Goal: Task Accomplishment & Management: Use online tool/utility

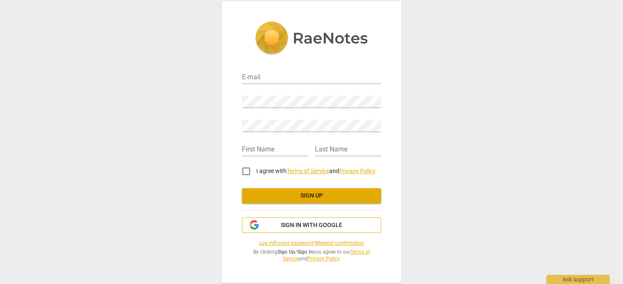
click at [318, 226] on span "Sign in with Google" at bounding box center [312, 225] width 62 height 8
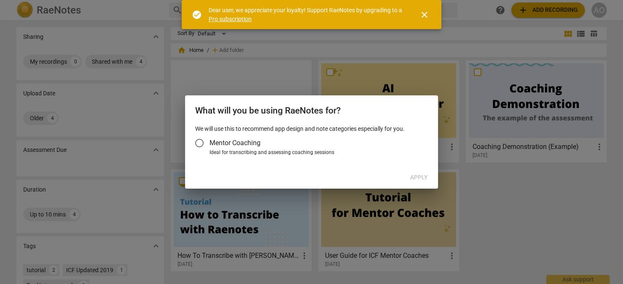
click at [422, 12] on span "close" at bounding box center [424, 15] width 10 height 10
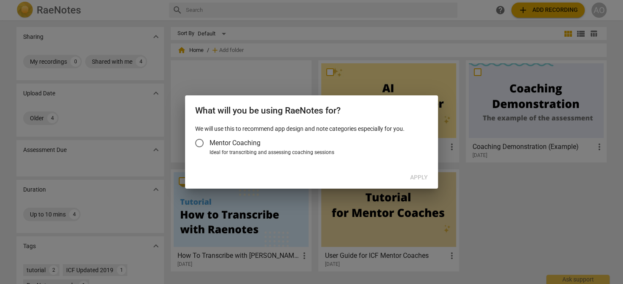
click at [198, 143] on input "Mentor Coaching" at bounding box center [199, 143] width 20 height 20
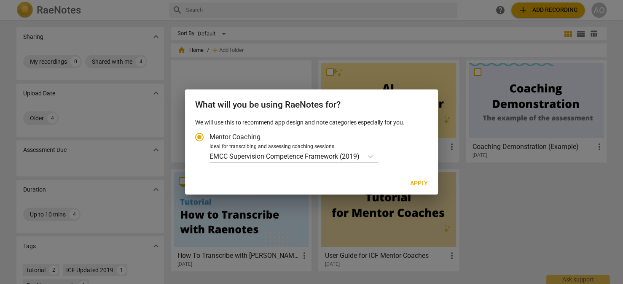
click at [423, 184] on span "Apply" at bounding box center [419, 183] width 18 height 8
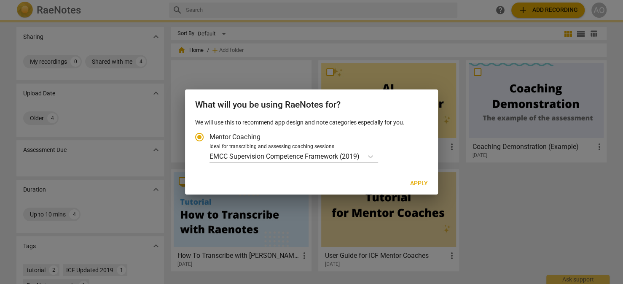
radio input "false"
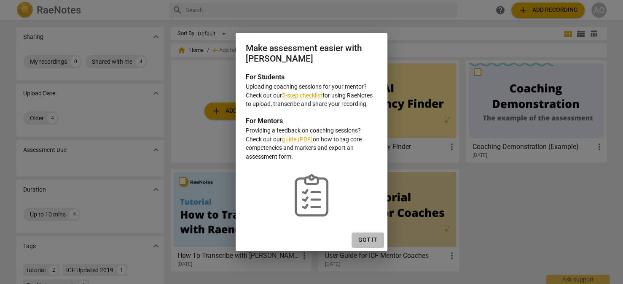
click at [370, 237] on span "Got it" at bounding box center [367, 240] width 19 height 8
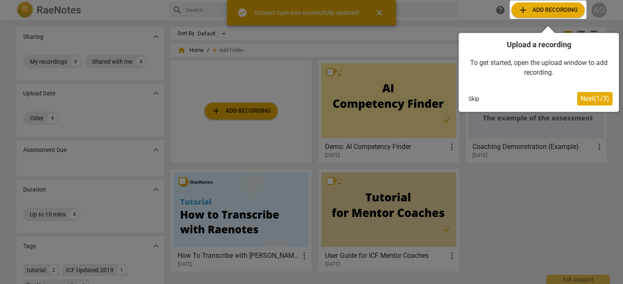
click at [590, 99] on span "Next ( 1 / 3 )" at bounding box center [594, 98] width 29 height 8
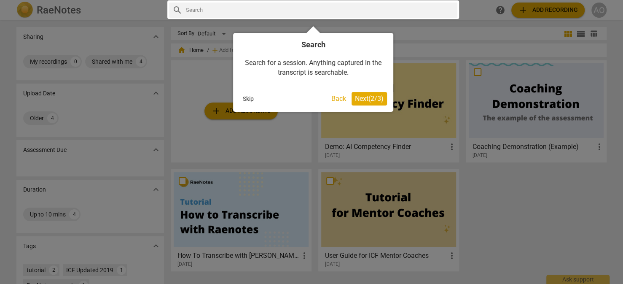
click at [359, 98] on span "Next ( 2 / 3 )" at bounding box center [369, 98] width 29 height 8
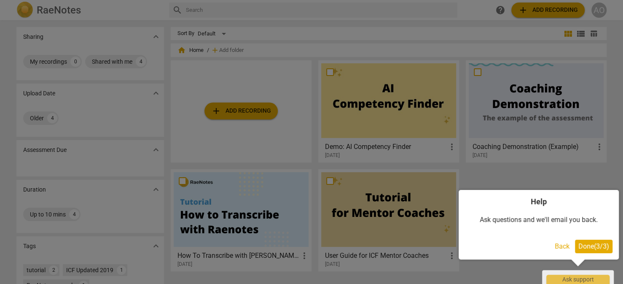
click at [581, 244] on span "Done ( 3 / 3 )" at bounding box center [593, 246] width 31 height 8
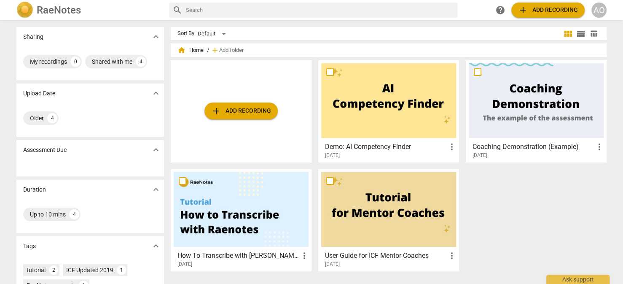
click at [501, 101] on div at bounding box center [536, 100] width 135 height 75
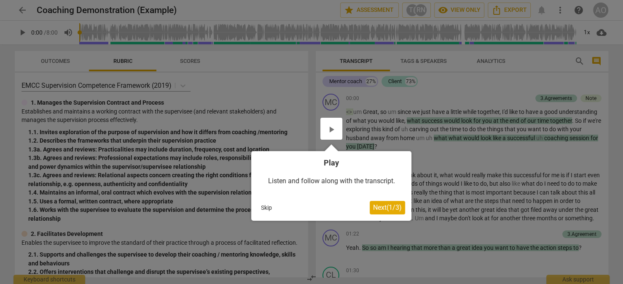
click at [375, 206] on span "Next ( 1 / 3 )" at bounding box center [387, 207] width 29 height 8
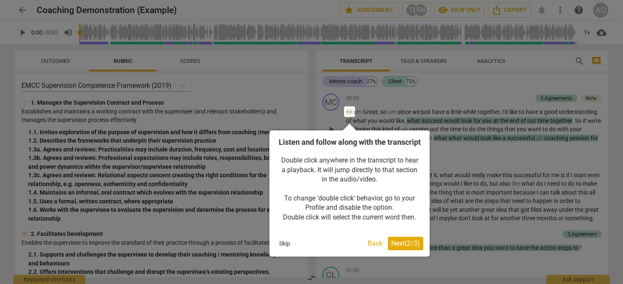
click at [399, 249] on button "Next ( 2 / 3 )" at bounding box center [405, 242] width 35 height 13
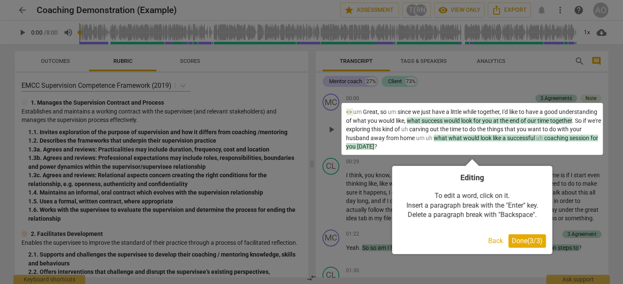
click at [516, 237] on span "Done ( 3 / 3 )" at bounding box center [526, 240] width 31 height 8
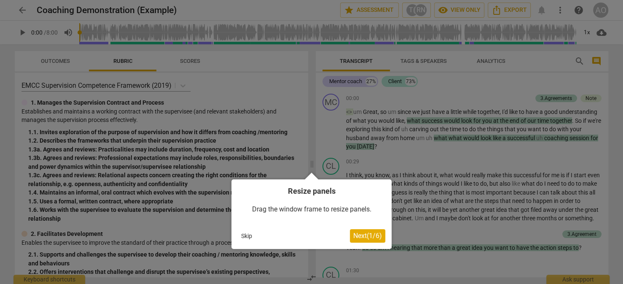
click at [363, 235] on span "Next ( 1 / 6 )" at bounding box center [367, 235] width 29 height 8
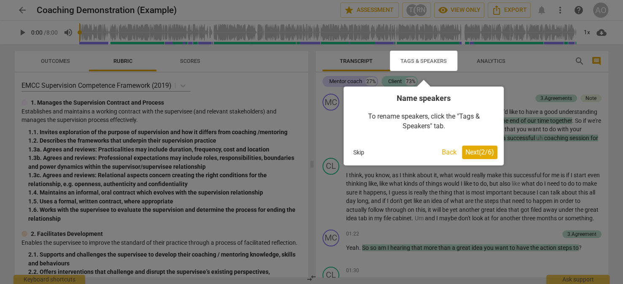
click at [479, 150] on span "Next ( 2 / 6 )" at bounding box center [479, 152] width 29 height 8
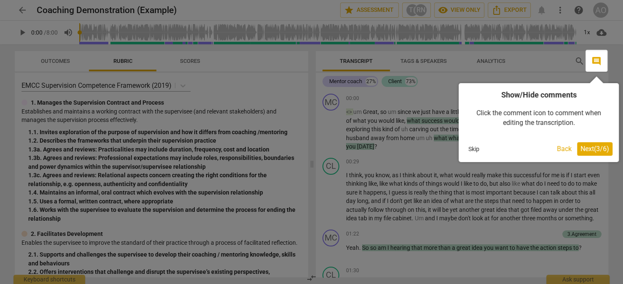
click at [594, 145] on span "Next ( 3 / 6 )" at bounding box center [594, 149] width 29 height 8
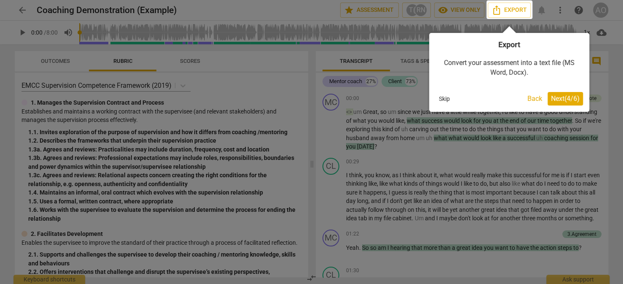
click at [568, 97] on span "Next ( 4 / 6 )" at bounding box center [565, 98] width 29 height 8
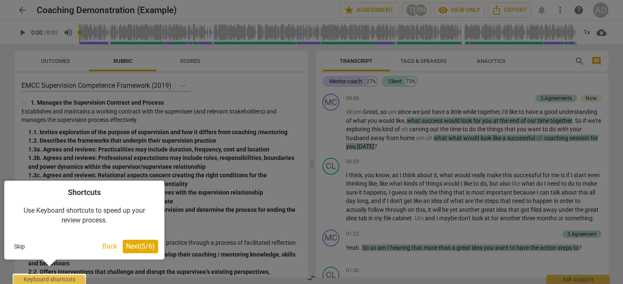
click at [146, 247] on span "Next ( 5 / 6 )" at bounding box center [140, 246] width 29 height 8
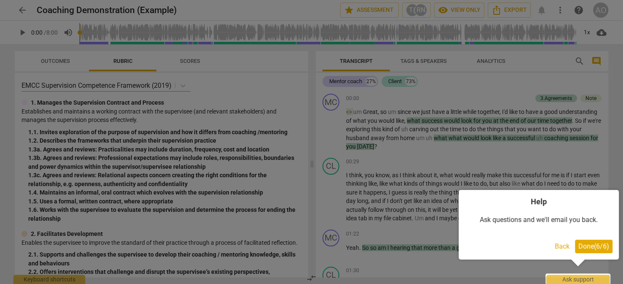
click at [586, 245] on span "Done ( 6 / 6 )" at bounding box center [593, 246] width 31 height 8
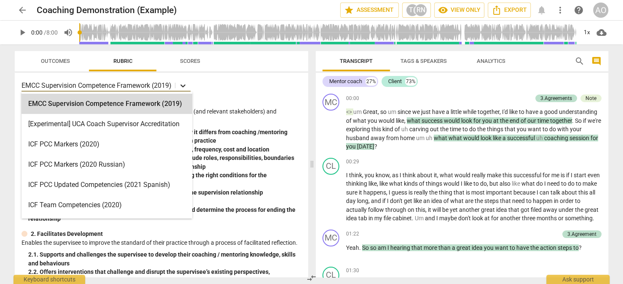
click at [185, 85] on icon at bounding box center [182, 85] width 5 height 3
click at [185, 85] on icon at bounding box center [183, 85] width 8 height 8
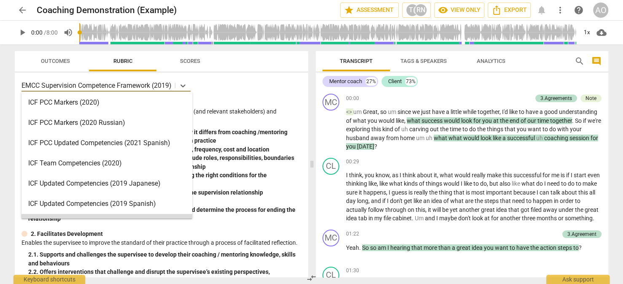
scroll to position [30, 0]
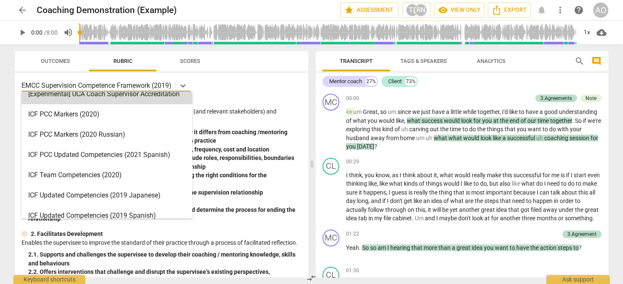
click at [189, 60] on span "Scores" at bounding box center [190, 61] width 20 height 6
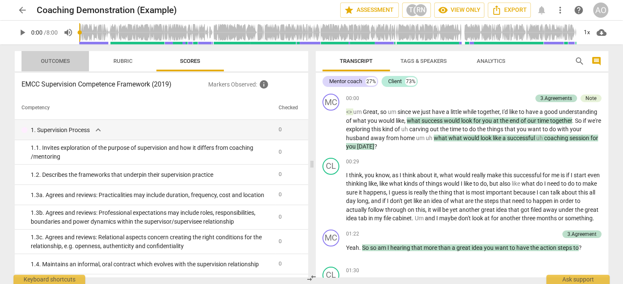
click at [70, 59] on span "Outcomes" at bounding box center [55, 61] width 29 height 6
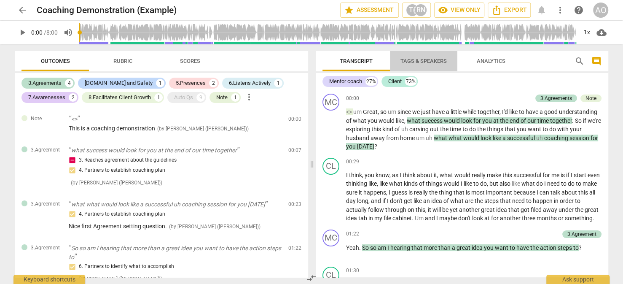
click at [436, 61] on span "Tags & Speakers" at bounding box center [423, 61] width 46 height 6
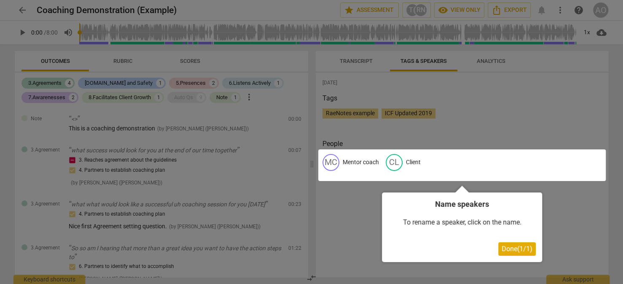
click at [354, 161] on div at bounding box center [461, 165] width 287 height 32
click at [510, 251] on span "Done ( 1 / 1 )" at bounding box center [516, 248] width 31 height 8
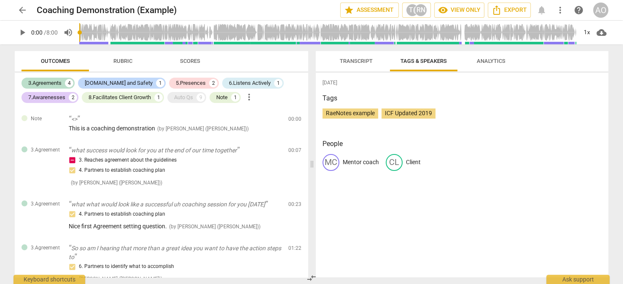
click at [359, 159] on p "Mentor coach" at bounding box center [361, 162] width 36 height 9
click at [409, 162] on p "Client" at bounding box center [413, 162] width 15 height 9
click at [480, 60] on span "Analytics" at bounding box center [491, 61] width 29 height 6
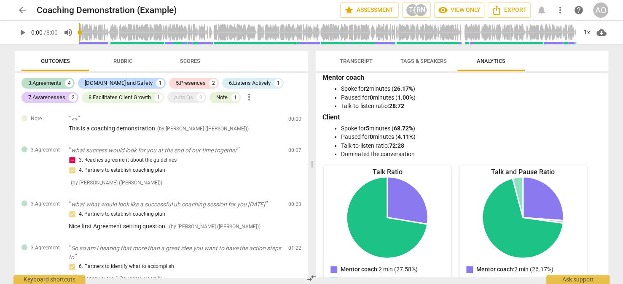
scroll to position [0, 0]
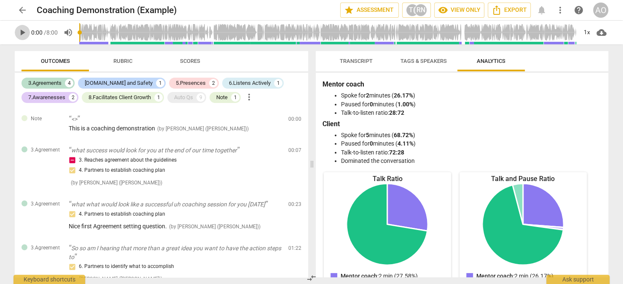
click at [22, 31] on span "play_arrow" at bounding box center [22, 32] width 10 height 10
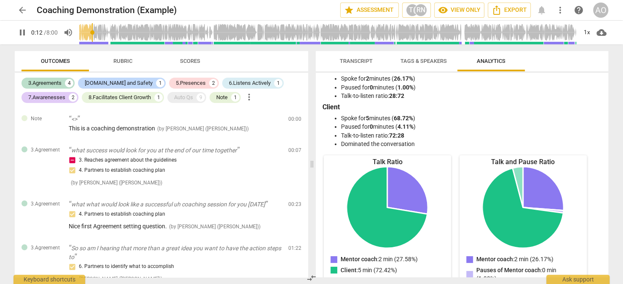
scroll to position [16, 0]
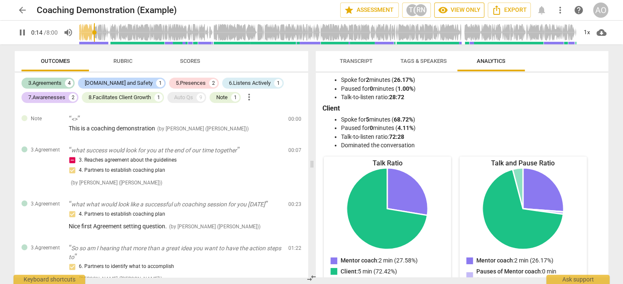
click at [465, 9] on span "visibility View only" at bounding box center [459, 10] width 43 height 10
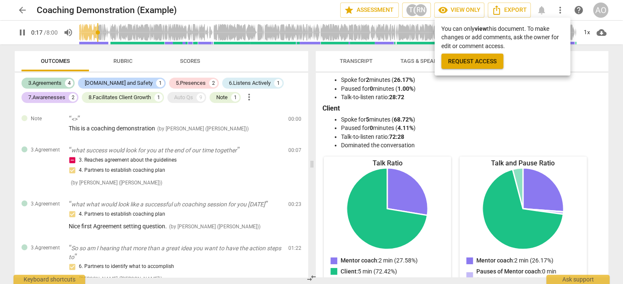
click at [284, 11] on div at bounding box center [311, 142] width 623 height 284
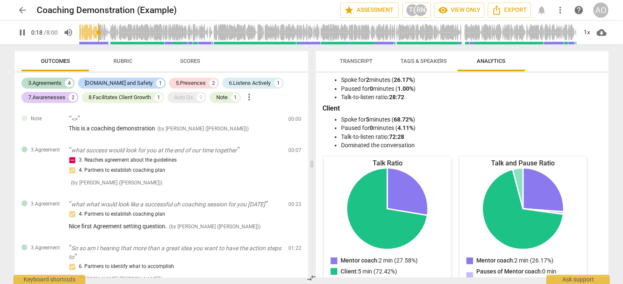
type input "18"
click at [361, 10] on span "star Assessment" at bounding box center [369, 10] width 51 height 10
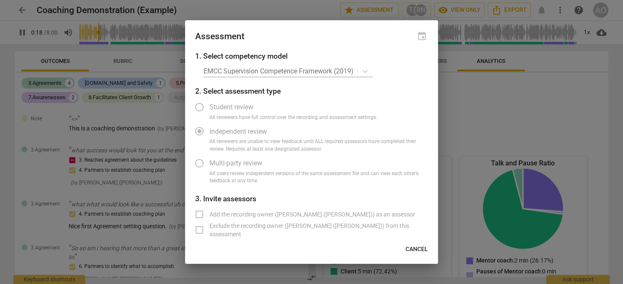
radio input "false"
type input "19"
radio input "false"
click at [199, 107] on label "Student review" at bounding box center [305, 107] width 232 height 20
click at [199, 158] on label "Multi-party review" at bounding box center [305, 163] width 232 height 20
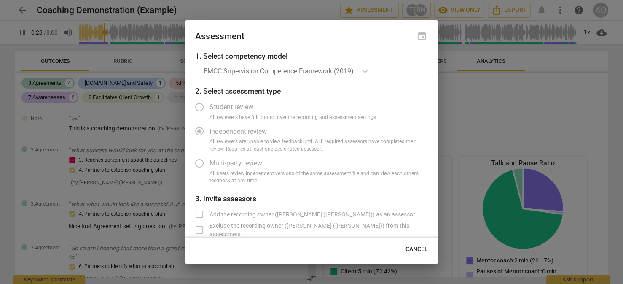
click at [368, 72] on div "EMCC Supervision Competence Framework (2019)" at bounding box center [316, 71] width 224 height 12
click at [367, 71] on div "EMCC Supervision Competence Framework (2019)" at bounding box center [316, 71] width 224 height 12
type input "25"
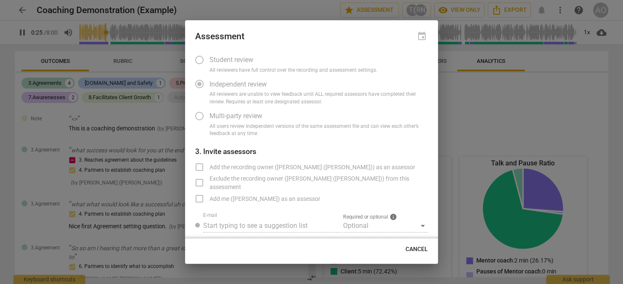
radio input "false"
type input "26"
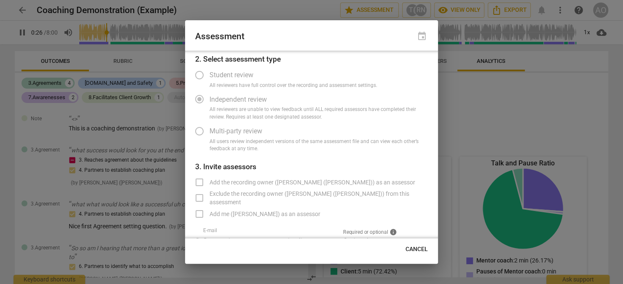
radio input "false"
type input "26"
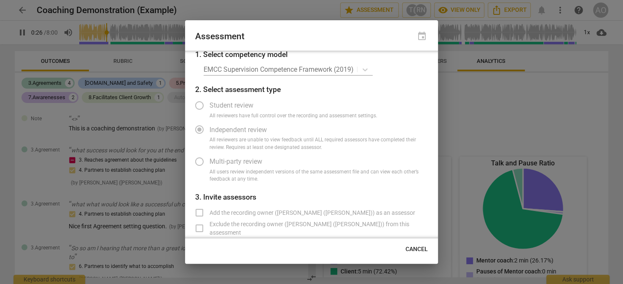
radio input "false"
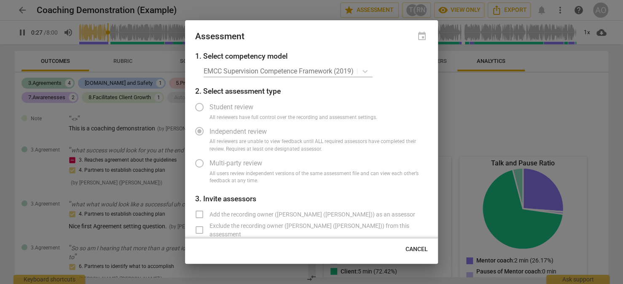
click at [412, 249] on span "Cancel" at bounding box center [416, 249] width 22 height 8
type input "28"
radio input "false"
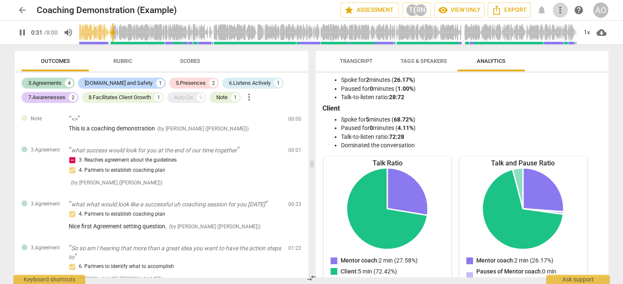
click at [561, 13] on span "more_vert" at bounding box center [560, 10] width 10 height 10
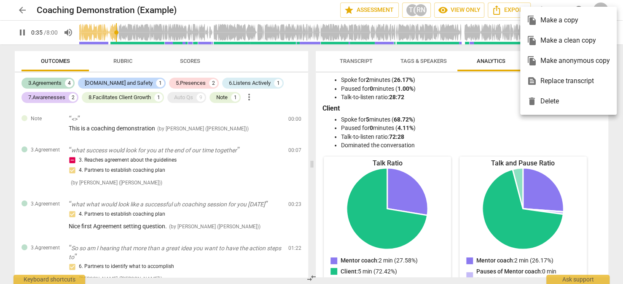
click at [598, 1] on div at bounding box center [311, 142] width 623 height 284
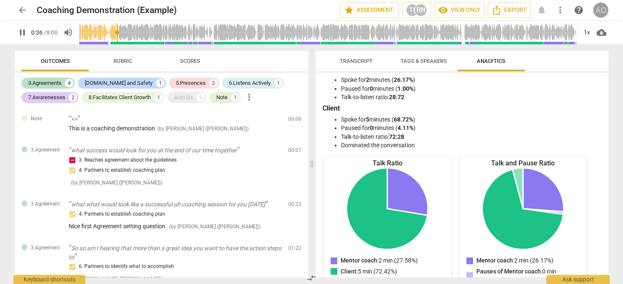
click at [601, 8] on div "AO" at bounding box center [600, 10] width 15 height 15
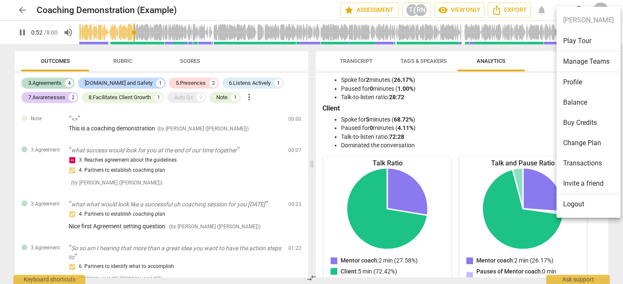
click at [299, 5] on div at bounding box center [311, 142] width 623 height 284
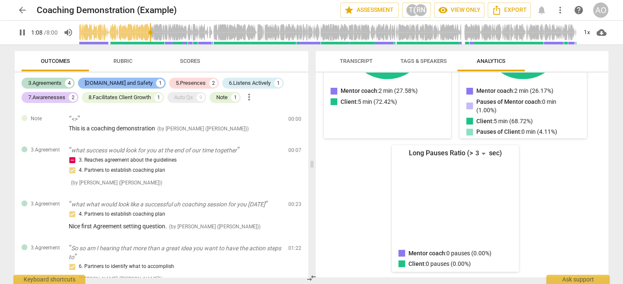
click at [112, 85] on div "[DOMAIN_NAME] and Safety" at bounding box center [119, 83] width 68 height 8
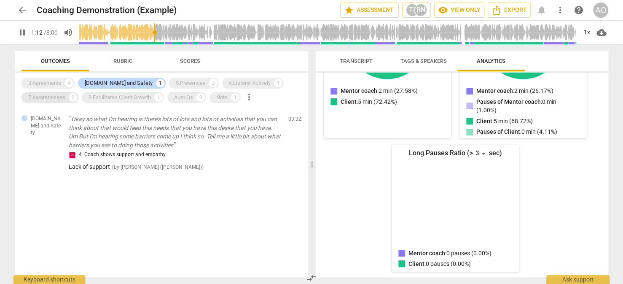
click at [56, 95] on div "7.Awarenesses" at bounding box center [46, 97] width 37 height 8
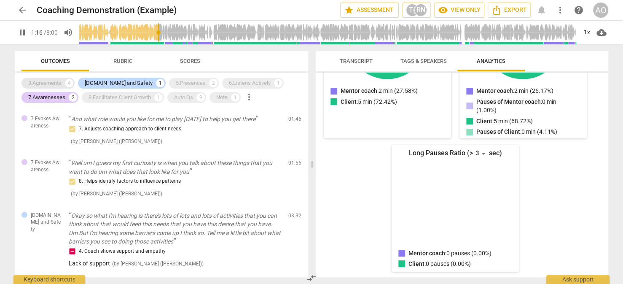
click at [49, 79] on div "3.Agreements" at bounding box center [44, 83] width 33 height 8
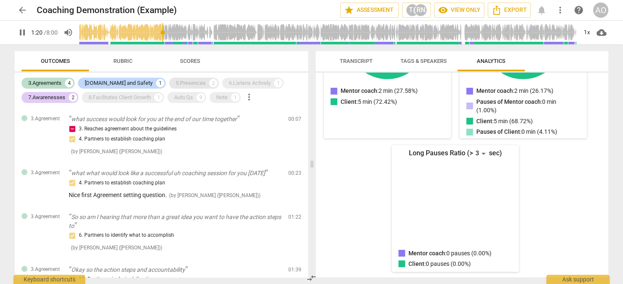
click at [176, 82] on div "5.Presences" at bounding box center [191, 83] width 30 height 8
click at [229, 82] on div "6.Listens Actively" at bounding box center [250, 83] width 42 height 8
click at [176, 84] on div "5.Presences" at bounding box center [191, 83] width 30 height 8
click at [120, 85] on div "[DOMAIN_NAME] and Safety" at bounding box center [119, 83] width 68 height 8
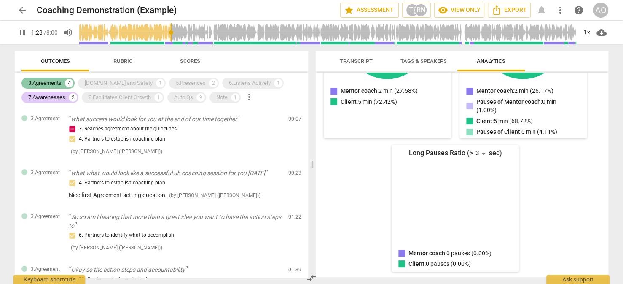
click at [59, 83] on div "3.Agreements" at bounding box center [44, 83] width 33 height 8
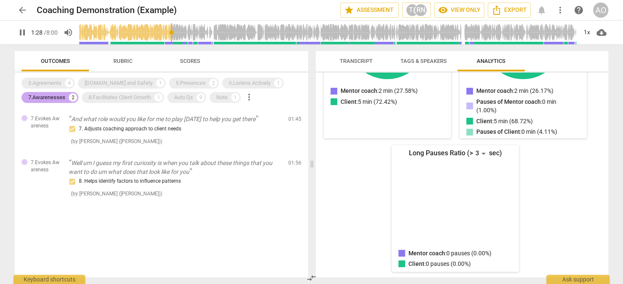
click at [57, 96] on div "7.Awarenesses" at bounding box center [46, 97] width 37 height 8
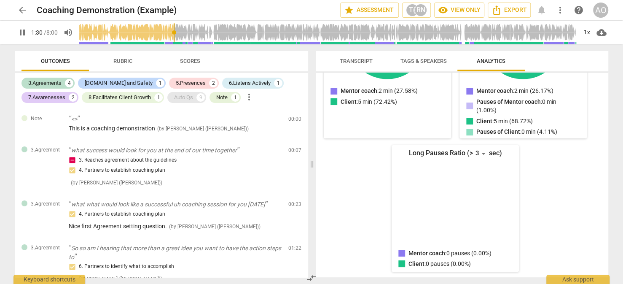
click at [187, 98] on div "Auto Qs" at bounding box center [183, 97] width 19 height 8
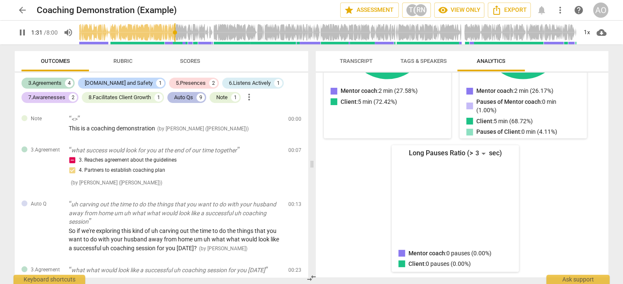
click at [187, 98] on div "Auto Qs" at bounding box center [183, 97] width 19 height 8
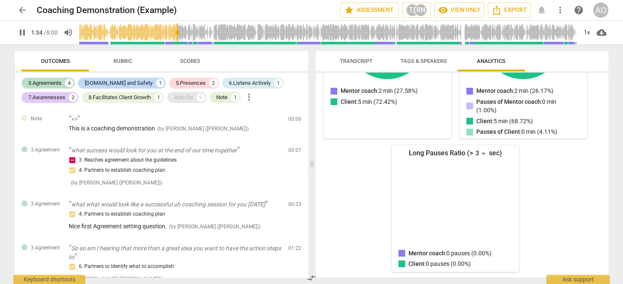
click at [187, 98] on div "Auto Qs" at bounding box center [183, 97] width 19 height 8
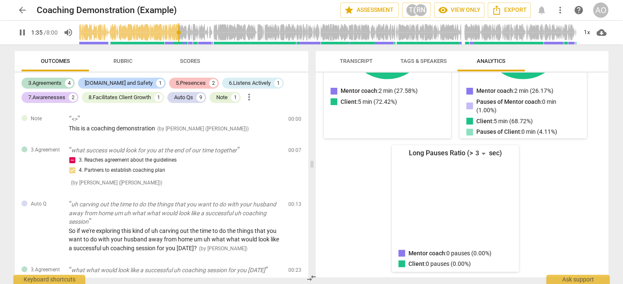
click at [176, 84] on div "5.Presences" at bounding box center [191, 83] width 30 height 8
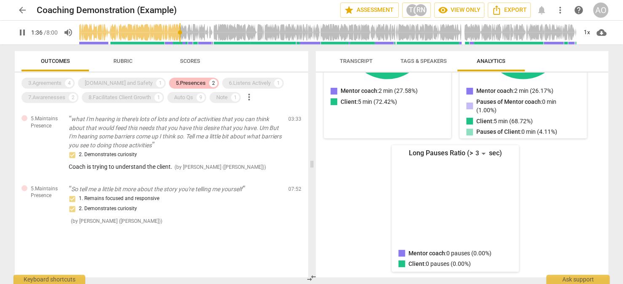
click at [176, 83] on div "5.Presences" at bounding box center [191, 83] width 30 height 8
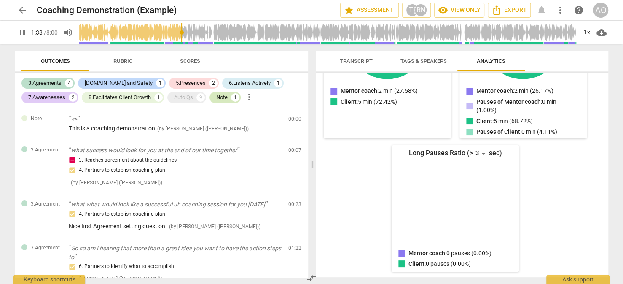
click at [225, 102] on div "Note 1" at bounding box center [224, 97] width 31 height 11
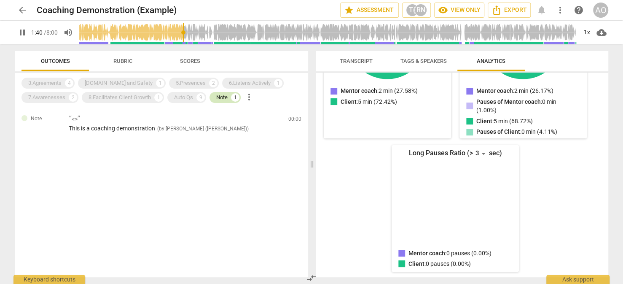
click at [225, 102] on div "Note 1" at bounding box center [224, 97] width 31 height 11
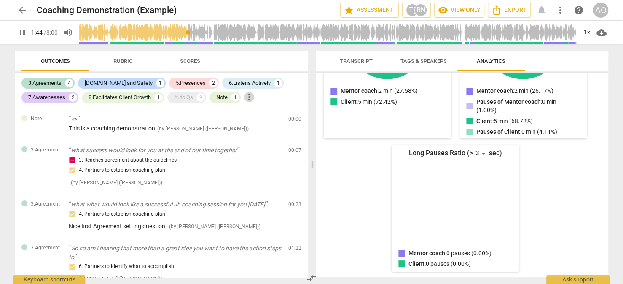
click at [249, 97] on span "more_vert" at bounding box center [249, 97] width 10 height 10
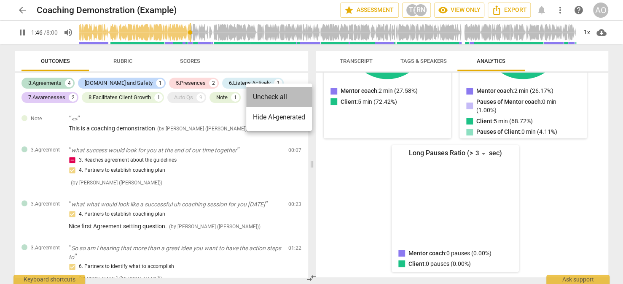
click at [271, 94] on li "Uncheck all" at bounding box center [279, 97] width 66 height 20
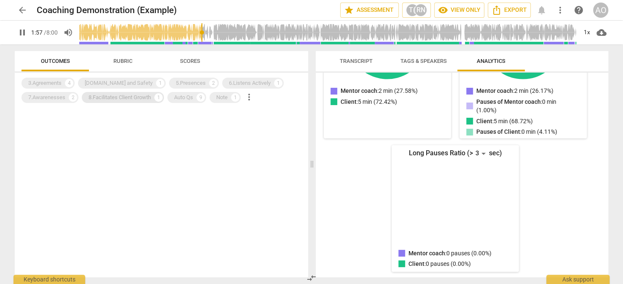
click at [137, 98] on div "8.Facilitates Client Growth" at bounding box center [119, 97] width 62 height 8
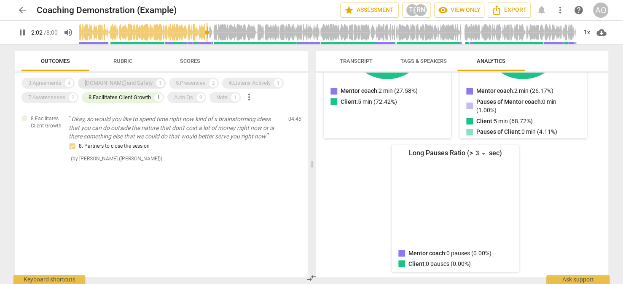
click at [116, 82] on div "[DOMAIN_NAME] and Safety" at bounding box center [119, 83] width 68 height 8
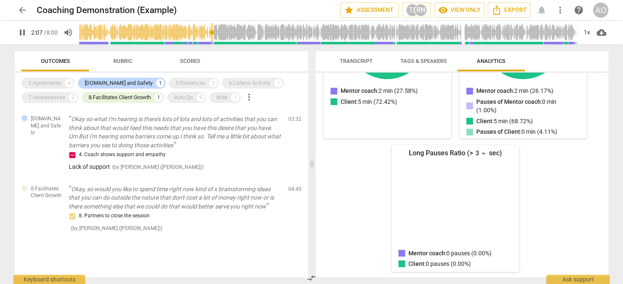
click at [23, 32] on span "pause" at bounding box center [22, 32] width 10 height 10
click at [122, 60] on span "Rubric" at bounding box center [122, 61] width 19 height 6
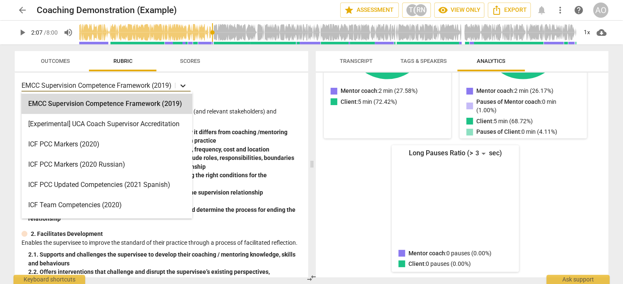
click at [185, 84] on icon at bounding box center [183, 85] width 8 height 8
click at [183, 86] on icon at bounding box center [183, 85] width 8 height 8
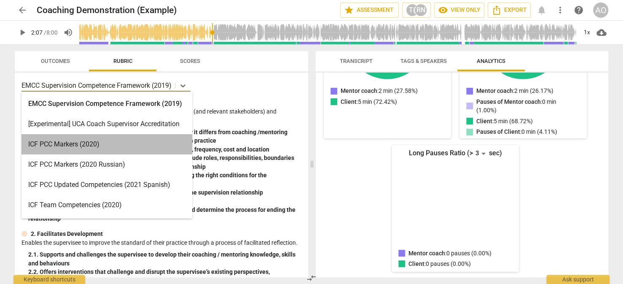
click at [150, 141] on div "ICF PCC Markers (2020)" at bounding box center [106, 144] width 171 height 20
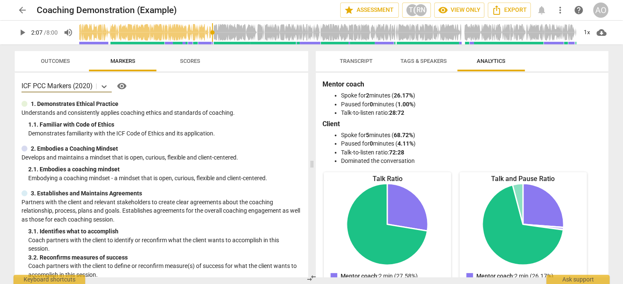
click at [59, 62] on span "Outcomes" at bounding box center [55, 61] width 29 height 6
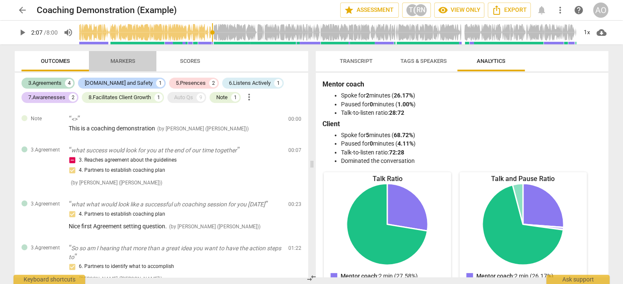
click at [115, 63] on span "Markers" at bounding box center [122, 61] width 25 height 6
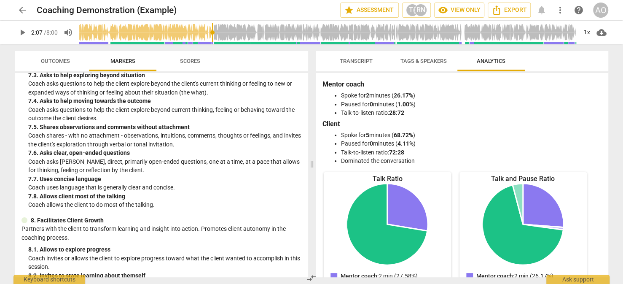
scroll to position [715, 0]
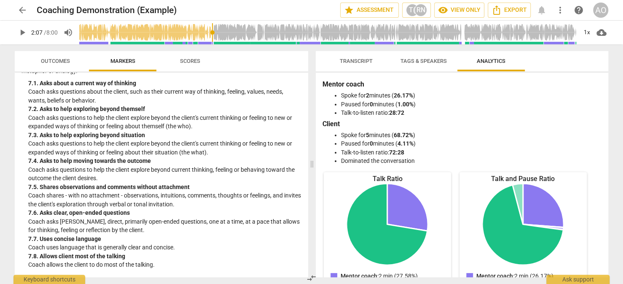
type input "128"
